Goal: Information Seeking & Learning: Learn about a topic

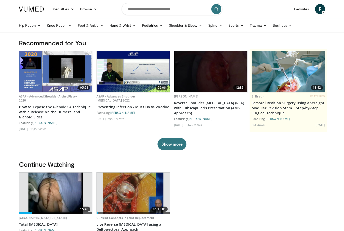
click at [33, 28] on link "Hip Recon" at bounding box center [30, 25] width 28 height 10
click at [35, 39] on link "Hip Arthroplasty" at bounding box center [46, 37] width 60 height 8
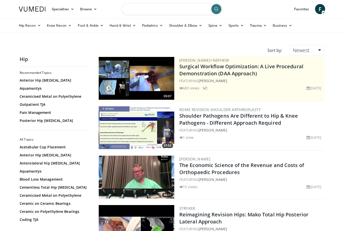
click at [179, 14] on input "Search topics, interventions" at bounding box center [172, 9] width 101 height 12
type input "*"
type input "**********"
click at [216, 9] on button "submit" at bounding box center [216, 9] width 10 height 10
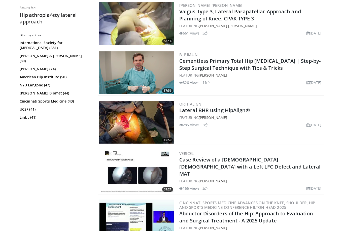
scroll to position [203, 0]
click at [229, 111] on link "Lateral BHR using HipAlign®" at bounding box center [214, 110] width 71 height 7
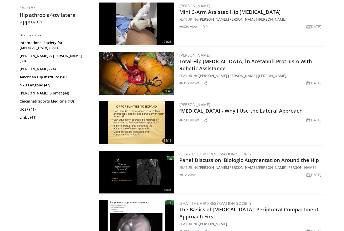
scroll to position [870, 0]
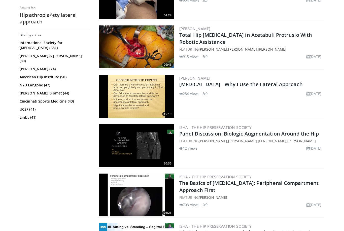
click at [234, 92] on div "284 views December 31, 2020 8" at bounding box center [251, 93] width 144 height 5
click at [250, 84] on link "Hip Arthroscopy - Why I Use the Lateral Approach" at bounding box center [240, 84] width 123 height 7
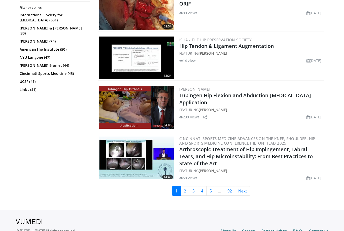
scroll to position [1213, 0]
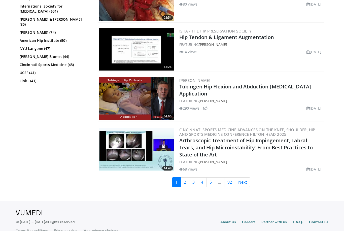
click at [187, 183] on link "2" at bounding box center [184, 182] width 9 height 10
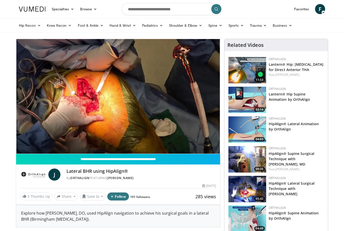
click at [205, 126] on div "10 seconds Tap to unmute" at bounding box center [118, 96] width 204 height 114
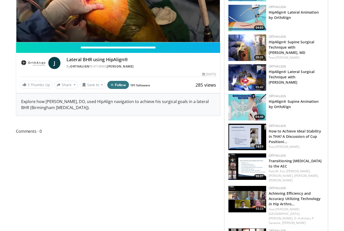
scroll to position [99, 0]
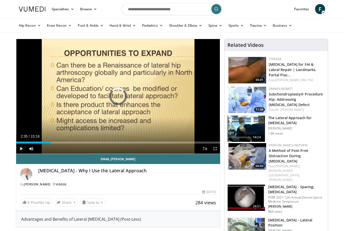
click at [50, 142] on div "Progress Bar" at bounding box center [33, 142] width 34 height 2
click at [72, 126] on div "10 seconds Tap to unmute" at bounding box center [118, 96] width 204 height 114
click at [82, 139] on div "Loaded : 18.53%" at bounding box center [118, 141] width 204 height 5
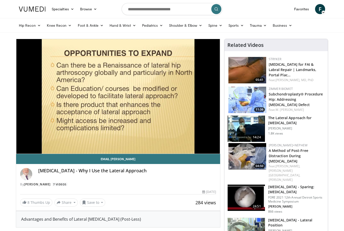
click at [64, 116] on div "10 seconds Tap to unmute" at bounding box center [118, 96] width 204 height 114
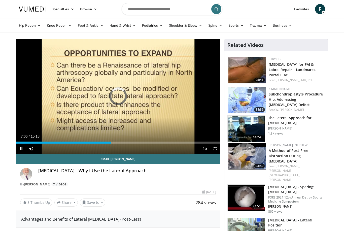
click at [110, 139] on div "Loaded : 38.15%" at bounding box center [118, 141] width 204 height 5
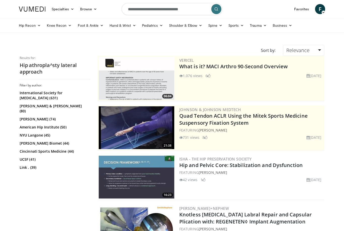
click at [148, 9] on input "**********" at bounding box center [172, 9] width 101 height 12
type input "**********"
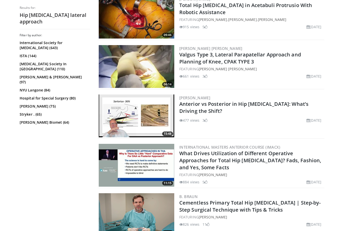
scroll to position [160, 0]
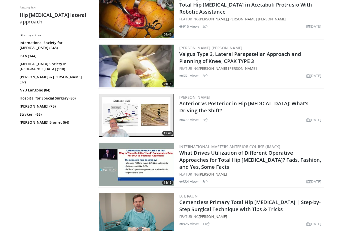
click at [290, 104] on link "Anterior vs Posterior in Hip Arthroplasty: What’s Driving the Shift?" at bounding box center [243, 107] width 129 height 14
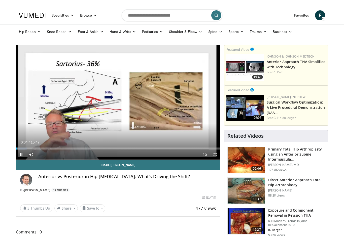
scroll to position [6, 0]
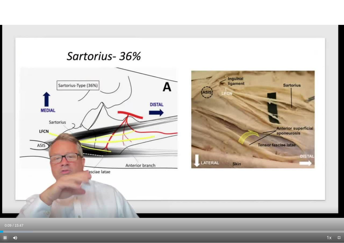
click at [67, 230] on div "Loaded : 9.49%" at bounding box center [172, 232] width 344 height 2
click at [81, 230] on div "Loaded : 19.75%" at bounding box center [172, 232] width 344 height 2
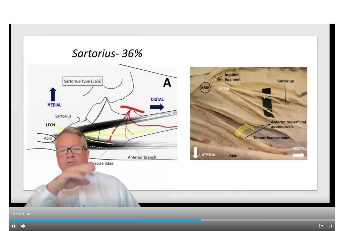
scroll to position [0, 0]
